Goal: Navigation & Orientation: Find specific page/section

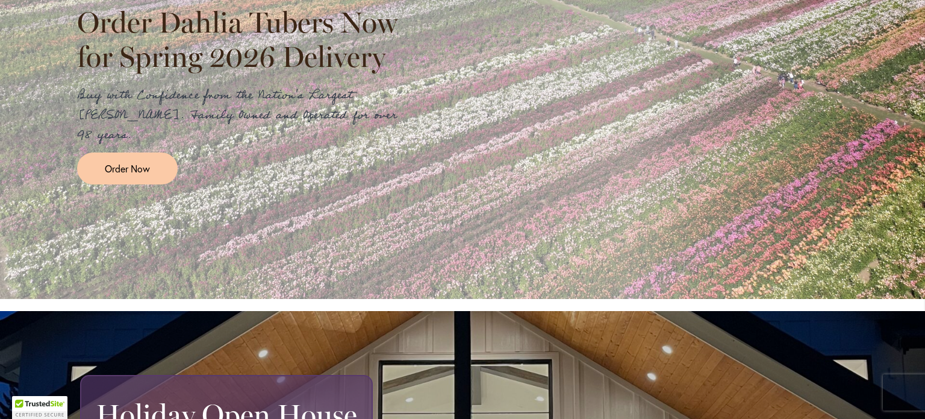
scroll to position [337, 0]
click at [122, 87] on p "Buy with Confidence from the Nation's Largest [PERSON_NAME]. Family Owned and O…" at bounding box center [242, 116] width 331 height 60
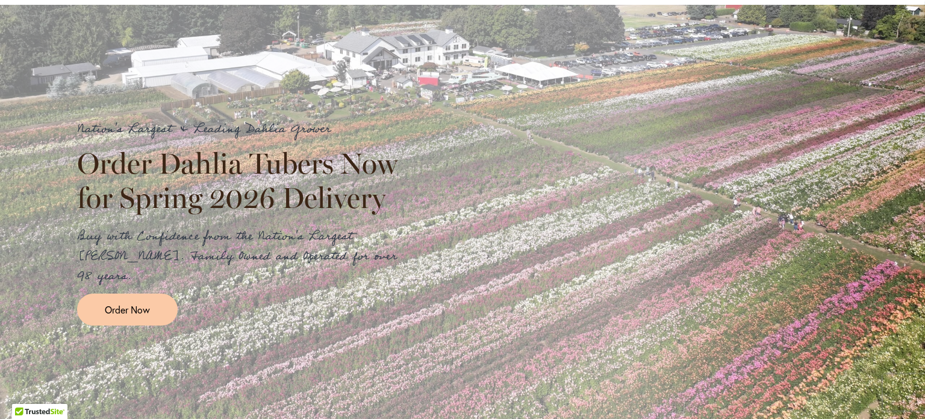
scroll to position [0, 0]
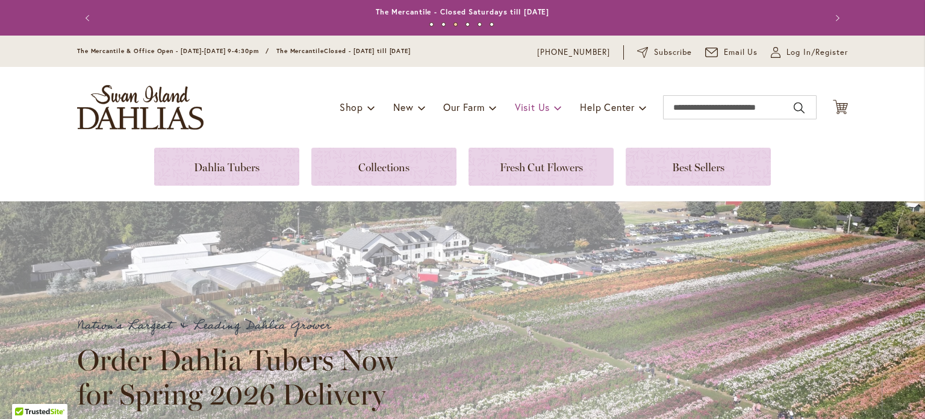
click at [532, 111] on span "Visit Us" at bounding box center [532, 107] width 35 height 13
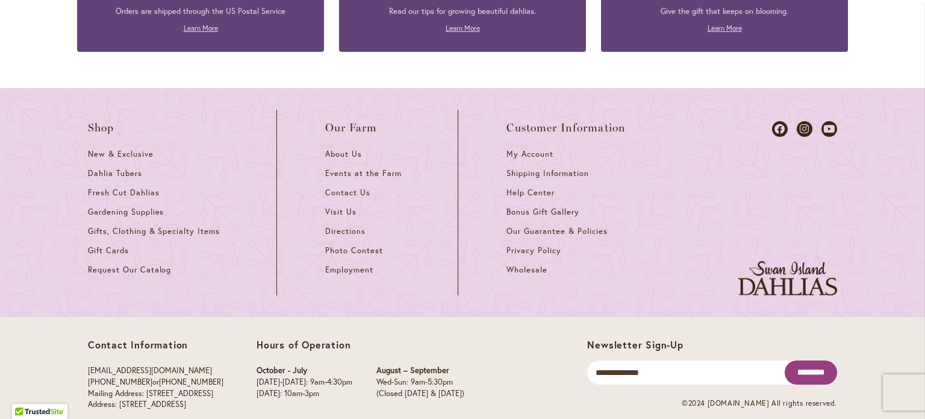
scroll to position [1250, 0]
click at [325, 227] on link "Directions" at bounding box center [367, 236] width 84 height 19
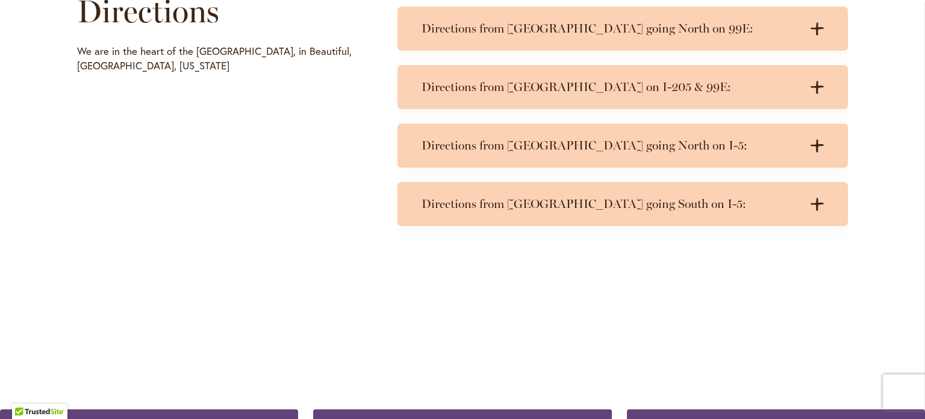
scroll to position [634, 0]
